Goal: Task Accomplishment & Management: Use online tool/utility

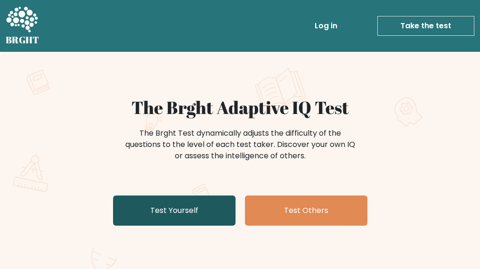
click at [169, 216] on link "Test Yourself" at bounding box center [174, 211] width 123 height 30
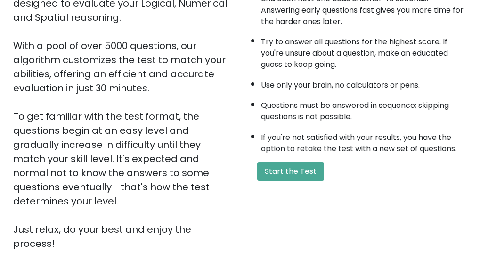
scroll to position [133, 0]
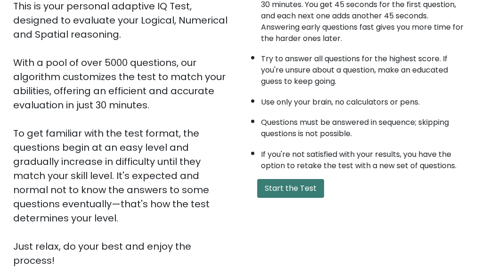
click at [271, 189] on button "Start the Test" at bounding box center [290, 188] width 67 height 19
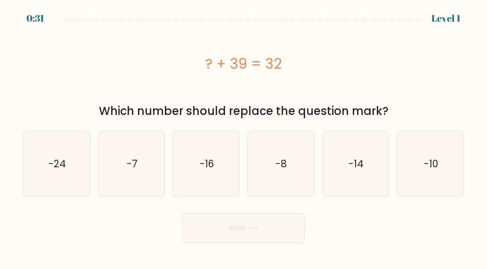
click at [319, 165] on div "e. -14" at bounding box center [356, 164] width 75 height 66
